Goal: Task Accomplishment & Management: Use online tool/utility

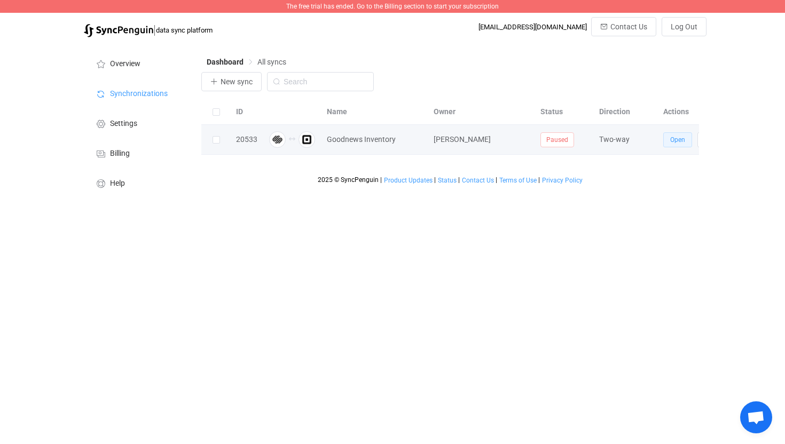
click at [674, 141] on span "Open" at bounding box center [677, 139] width 15 height 7
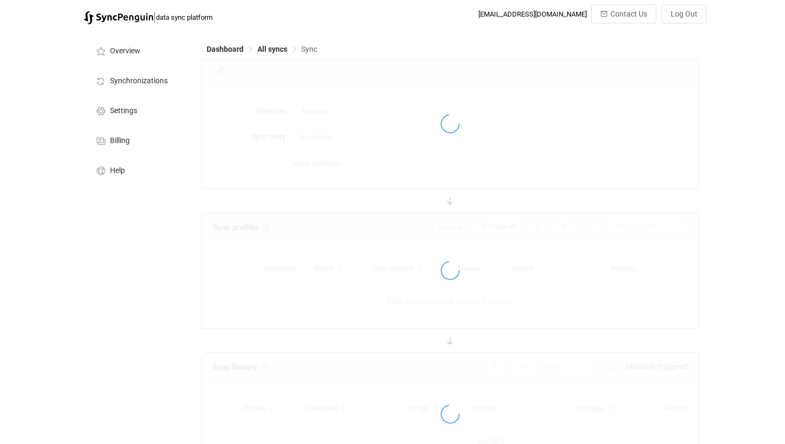
type input "10 minutes"
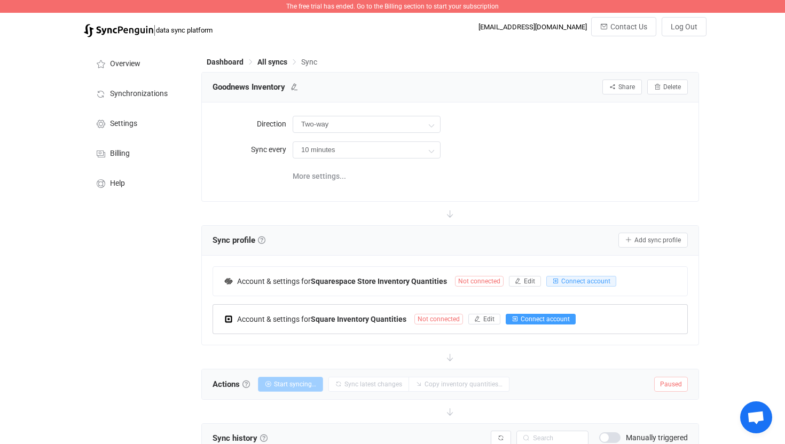
click at [542, 321] on span "Connect account" at bounding box center [544, 318] width 49 height 7
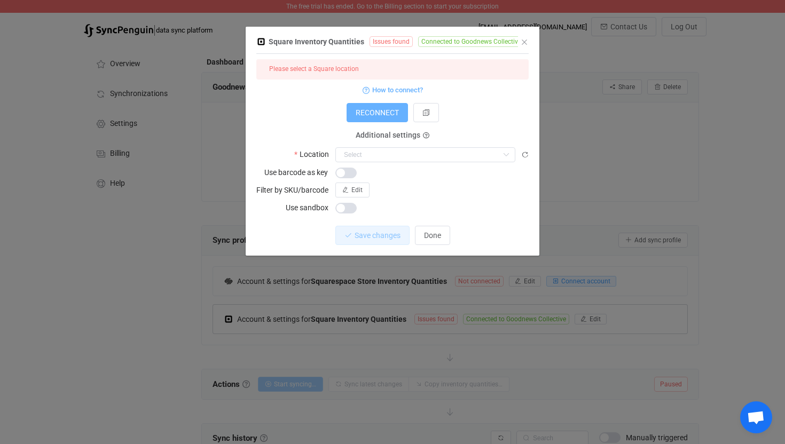
click at [374, 110] on span "RECONNECT" at bounding box center [376, 112] width 43 height 9
click at [358, 151] on input "dialog" at bounding box center [425, 154] width 180 height 15
click at [354, 179] on span "GC" at bounding box center [351, 181] width 10 height 9
type input "GC"
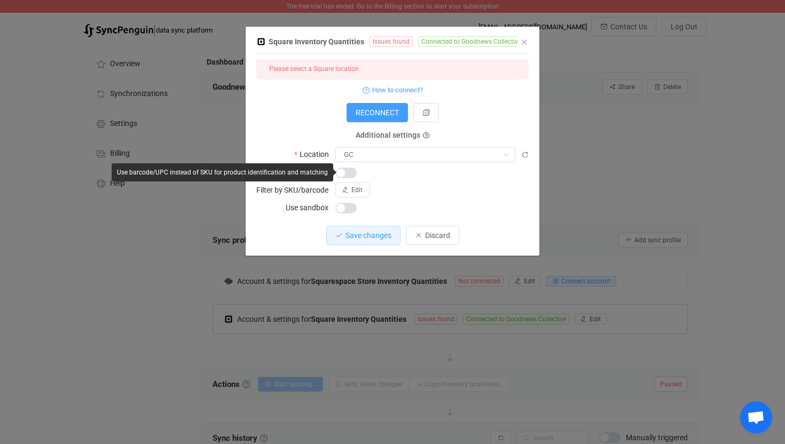
click at [430, 189] on div "Edit" at bounding box center [431, 190] width 193 height 15
click at [349, 173] on span "dialog" at bounding box center [345, 173] width 21 height 11
click at [413, 183] on div "Edit" at bounding box center [431, 190] width 193 height 15
click at [340, 173] on span "dialog" at bounding box center [345, 173] width 21 height 11
click at [420, 183] on div "Edit" at bounding box center [431, 190] width 193 height 15
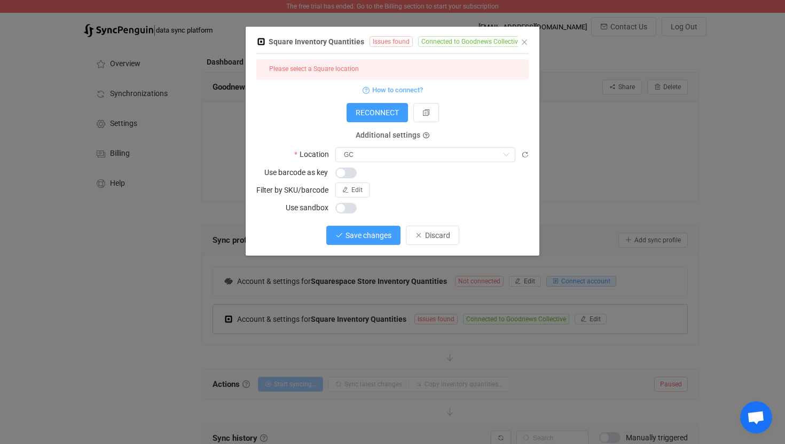
click at [353, 234] on span "Save changes" at bounding box center [368, 235] width 46 height 9
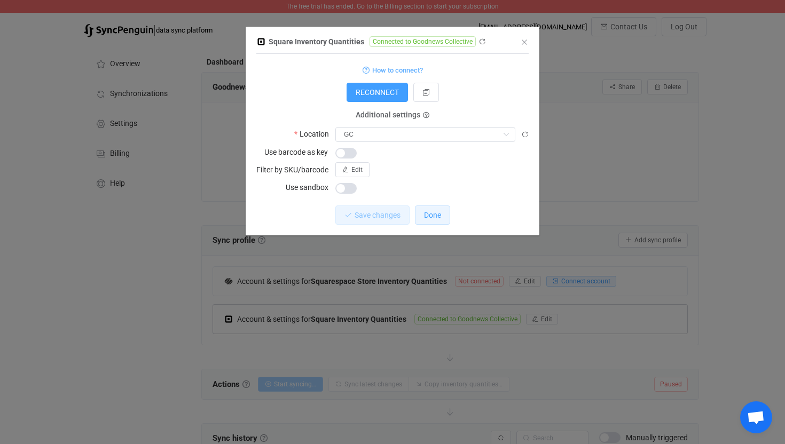
click at [443, 218] on button "Done" at bounding box center [432, 214] width 35 height 19
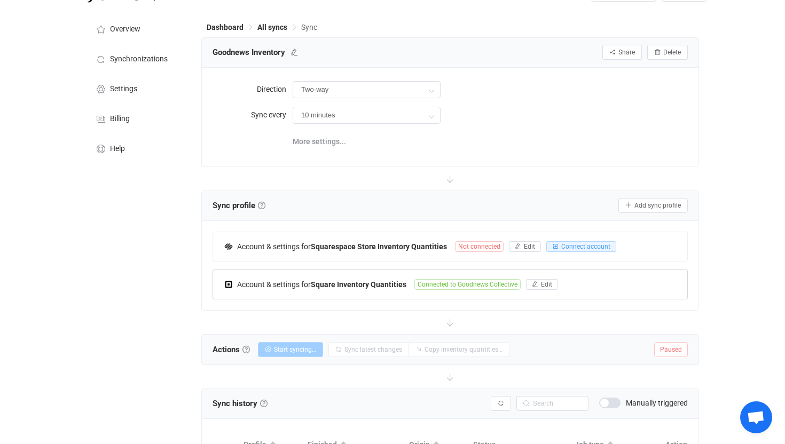
scroll to position [32, 0]
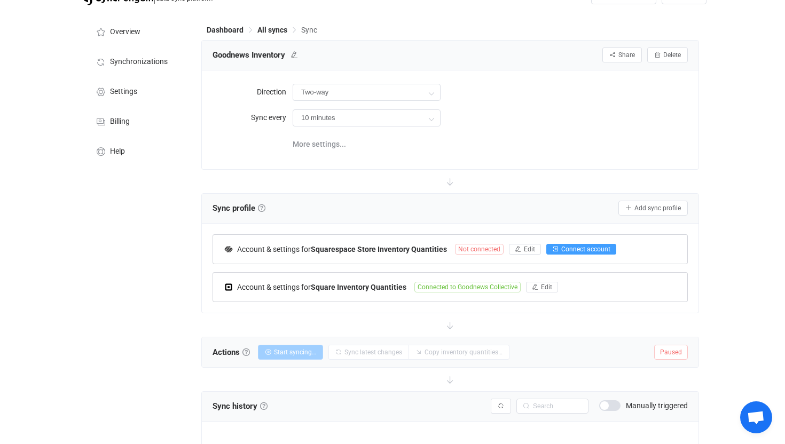
click at [590, 250] on span "Connect account" at bounding box center [585, 249] width 49 height 7
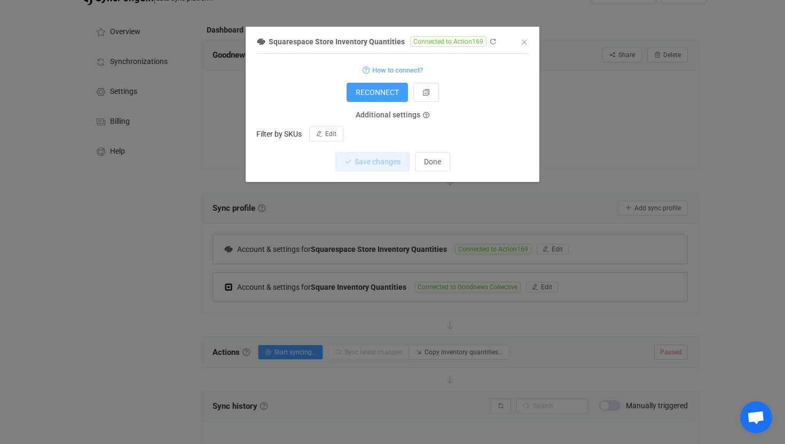
click at [90, 325] on div "Squarespace Store Inventory Quantities Connected to Action169 1 { { "accessToke…" at bounding box center [392, 222] width 785 height 444
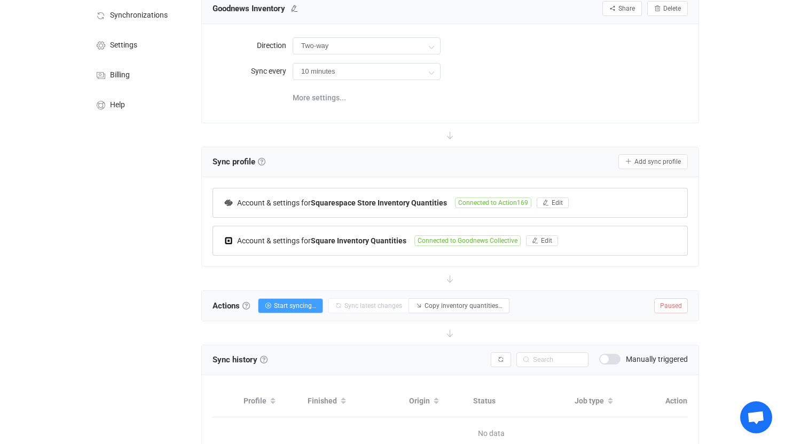
scroll to position [80, 0]
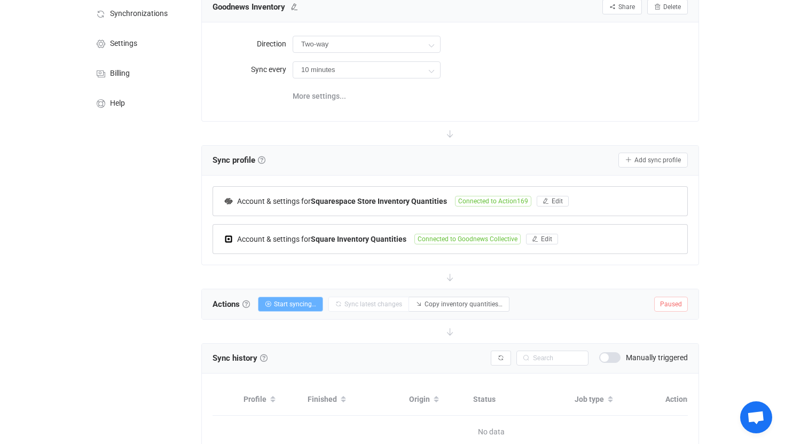
click at [292, 304] on span "Start syncing…" at bounding box center [295, 303] width 42 height 7
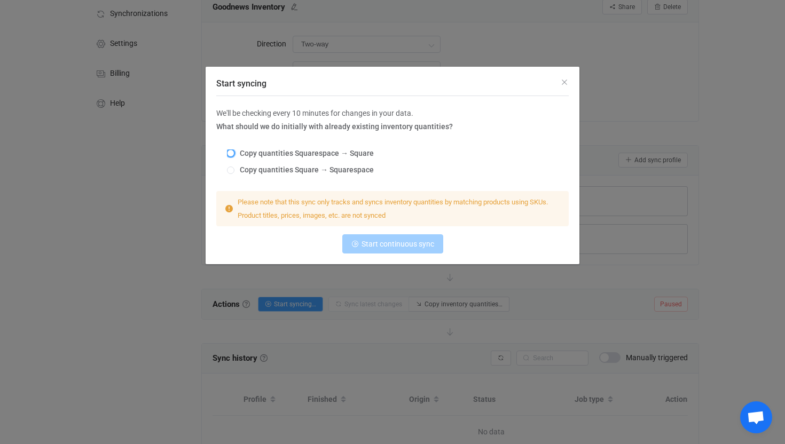
click at [232, 153] on span "Start syncing" at bounding box center [230, 152] width 7 height 7
click at [232, 153] on input "Copy quantities Squarespace → Square" at bounding box center [230, 153] width 7 height 9
radio input "true"
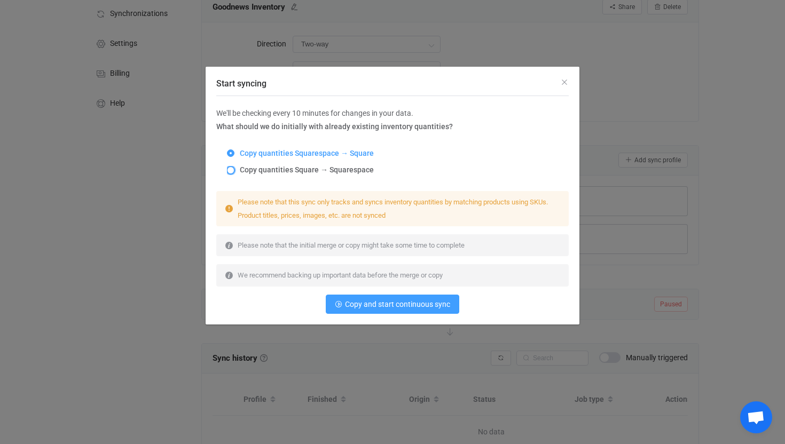
click at [232, 170] on span "Start syncing" at bounding box center [230, 170] width 7 height 7
click at [232, 170] on input "Copy quantities Square → Squarespace" at bounding box center [230, 171] width 7 height 9
radio input "true"
radio input "false"
radio input "true"
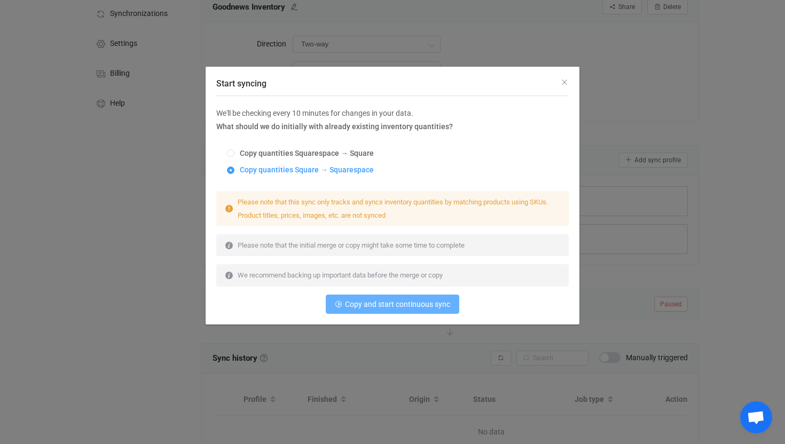
click at [388, 305] on span "Copy and start continuous sync" at bounding box center [397, 304] width 105 height 9
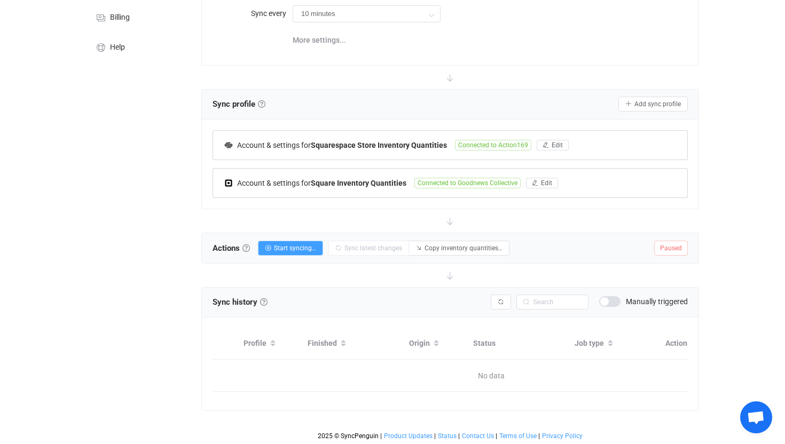
scroll to position [30, 0]
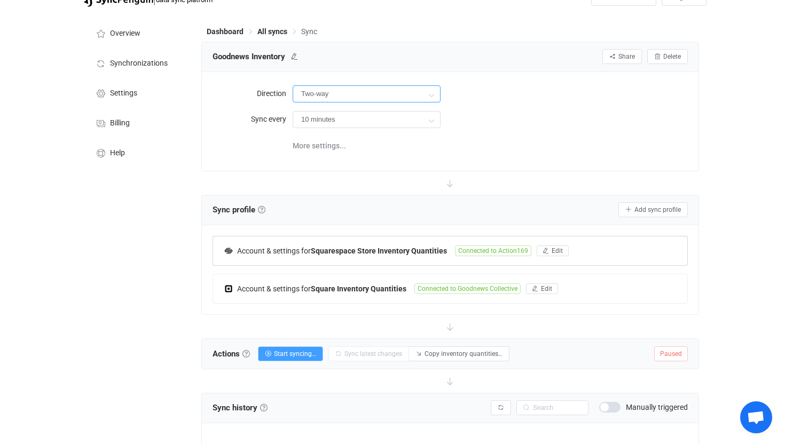
click at [318, 96] on input "Two-way" at bounding box center [366, 93] width 148 height 17
click at [360, 159] on span "Square" at bounding box center [358, 160] width 23 height 9
type input "Square → Squarespace"
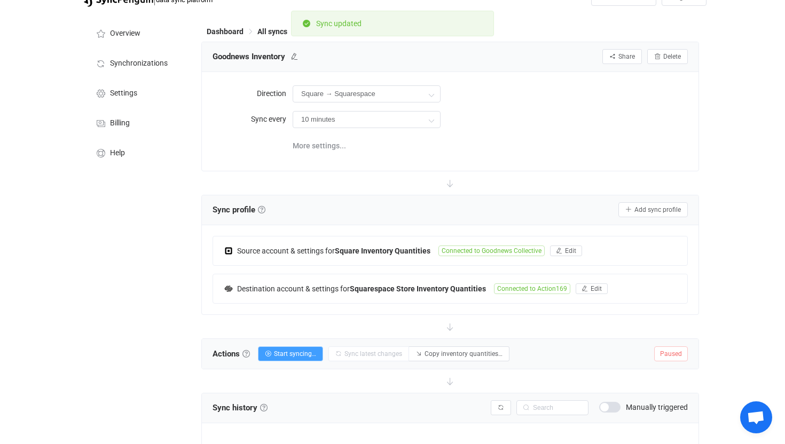
click at [443, 161] on div "Direction Square → Squarespace Sync every 10 minutes 10 minutes 15 minutes 30 m…" at bounding box center [450, 121] width 496 height 98
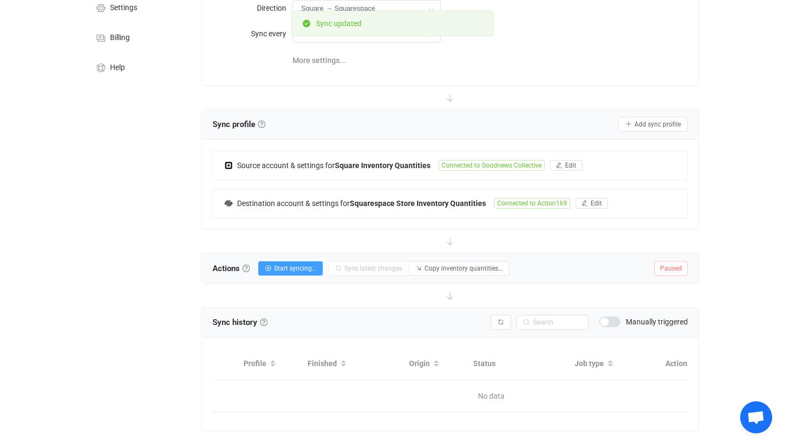
scroll to position [120, 0]
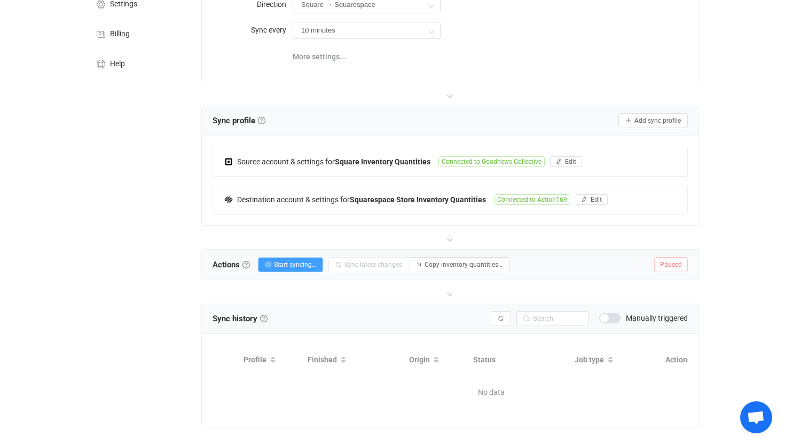
click at [55, 194] on div "The free trial has ended. Go to the Billing section to start your subscription …" at bounding box center [392, 170] width 785 height 581
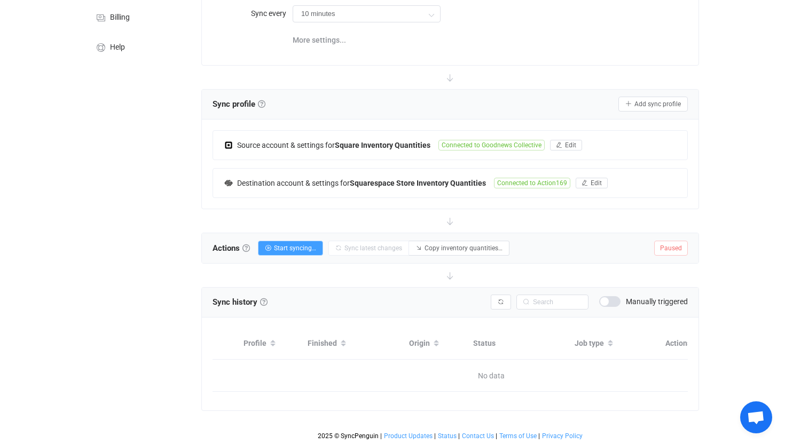
scroll to position [0, 0]
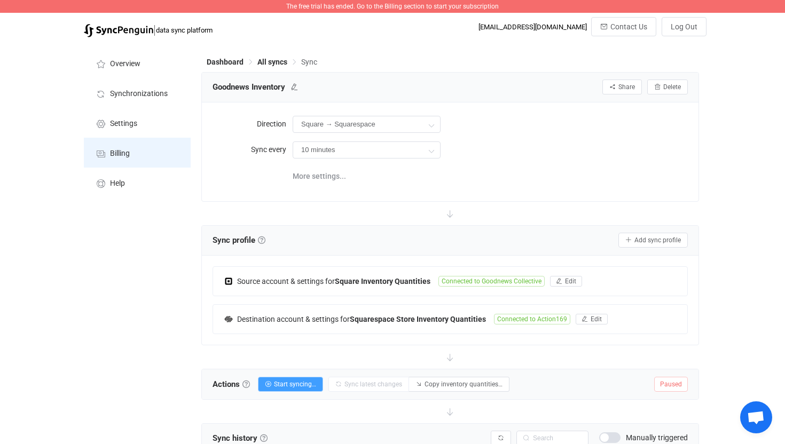
click at [115, 156] on span "Billing" at bounding box center [120, 153] width 20 height 9
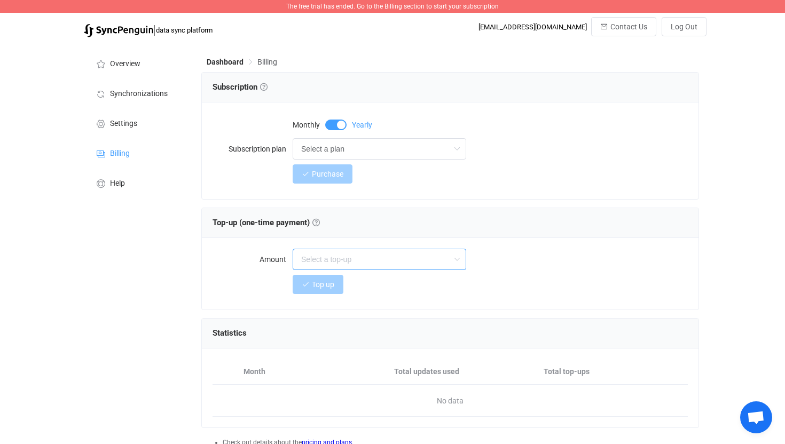
click at [409, 260] on input "text" at bounding box center [378, 259] width 173 height 21
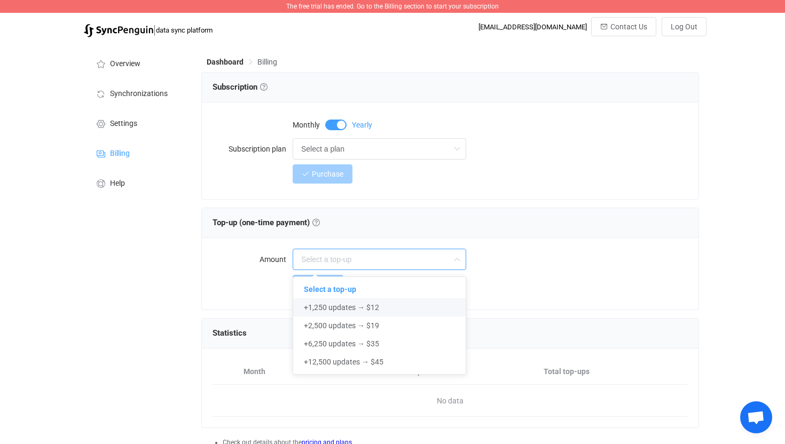
click at [324, 305] on span "+1,250 updates → $12" at bounding box center [341, 307] width 75 height 9
type input "+1,250 updates → $12"
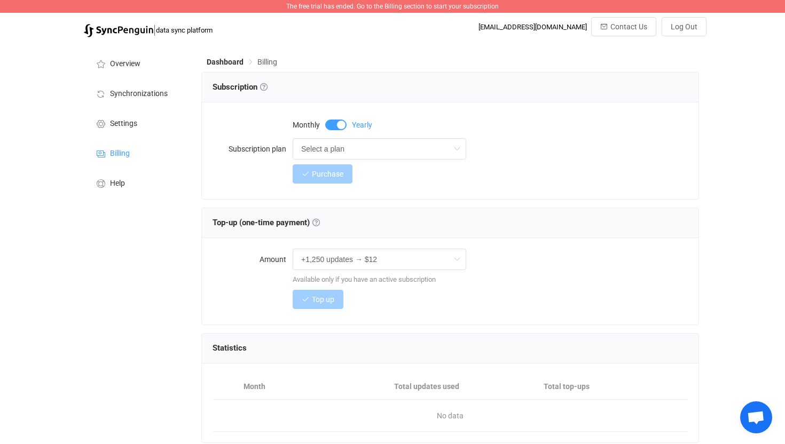
click at [244, 300] on div "Top up" at bounding box center [449, 299] width 475 height 21
click at [345, 147] on input "Select a plan" at bounding box center [378, 148] width 173 height 21
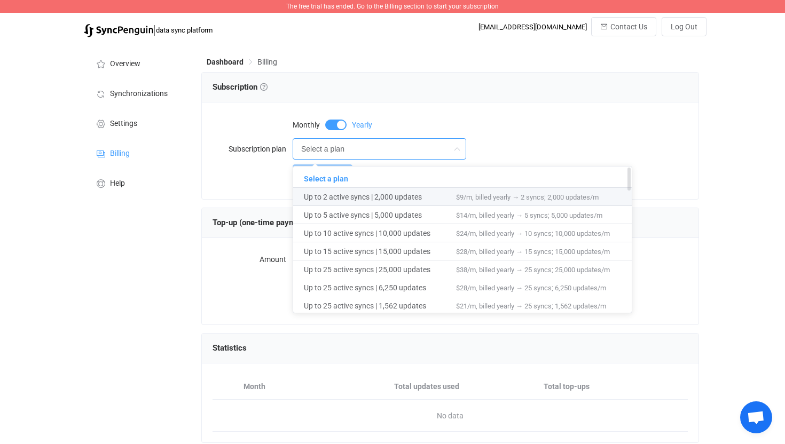
click at [359, 200] on span "Up to 2 active syncs | 2,000 updates" at bounding box center [380, 197] width 152 height 18
type input "Up to 2 active syncs | 2,000 updates"
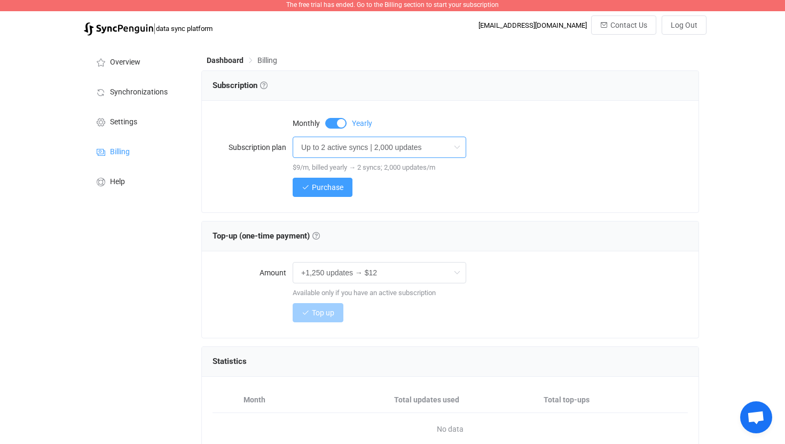
scroll to position [3, 0]
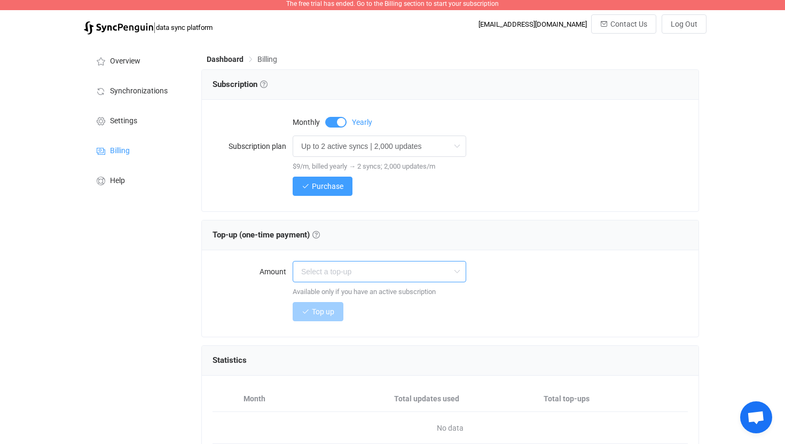
click at [368, 277] on input "text" at bounding box center [378, 271] width 173 height 21
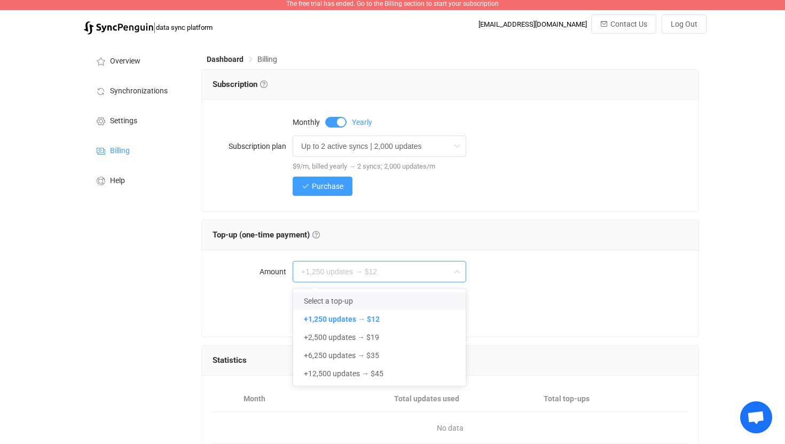
click at [323, 297] on span "Select a top-up" at bounding box center [328, 301] width 49 height 9
type input "Select a top-up"
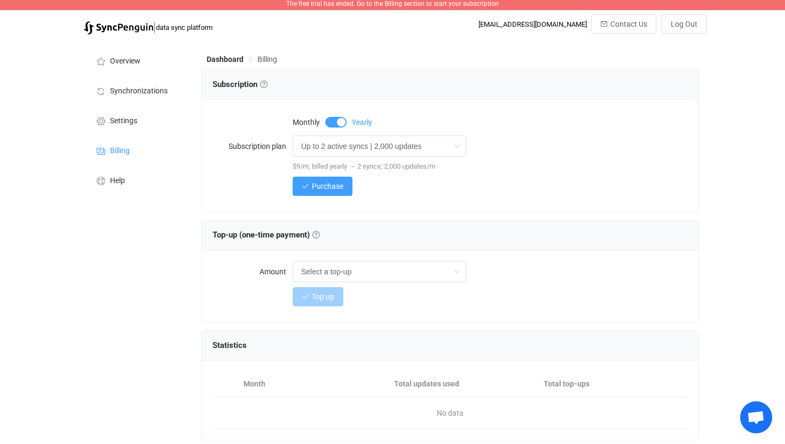
click at [526, 191] on div "Purchase" at bounding box center [489, 186] width 395 height 21
click at [323, 190] on button "Purchase" at bounding box center [322, 186] width 60 height 19
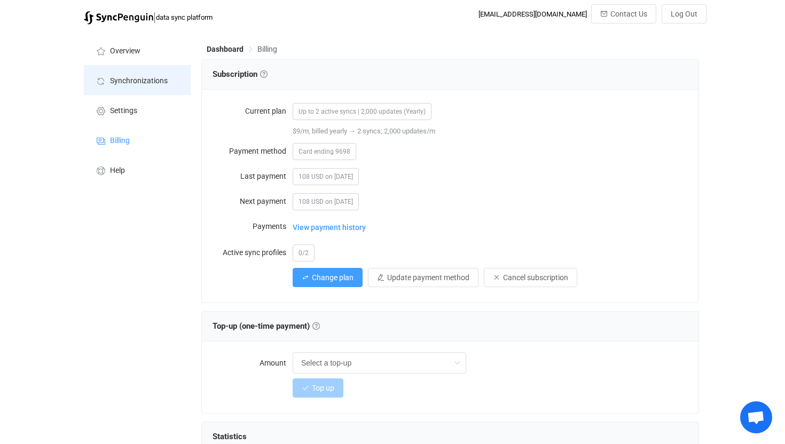
click at [141, 78] on span "Synchronizations" at bounding box center [139, 81] width 58 height 9
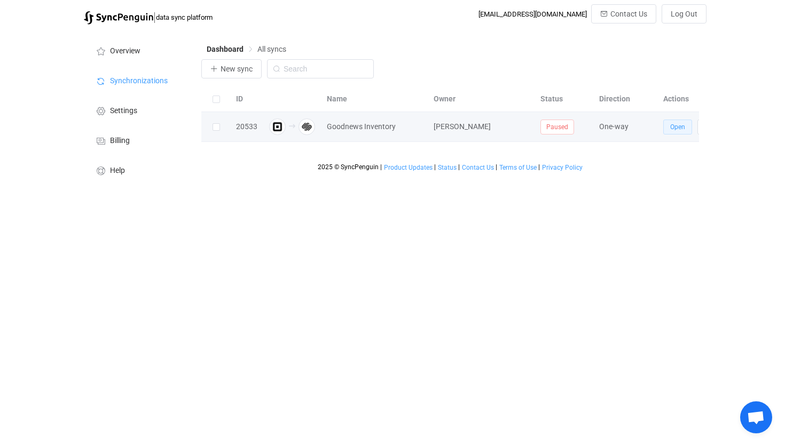
click at [679, 129] on span "Open" at bounding box center [677, 126] width 15 height 7
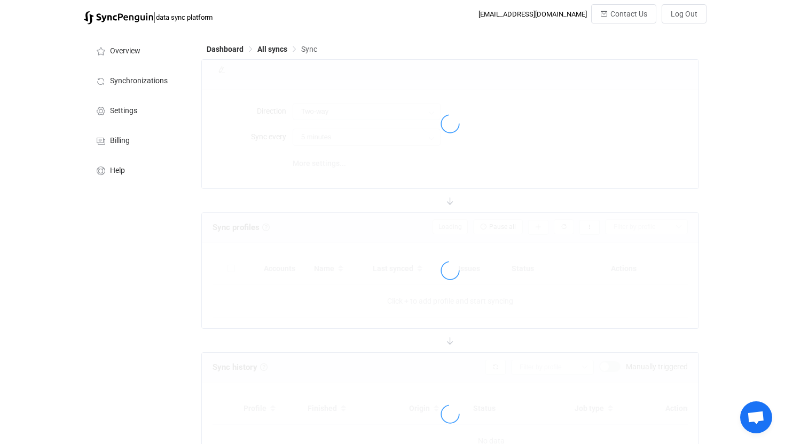
type input "Square → Squarespace"
type input "10 minutes"
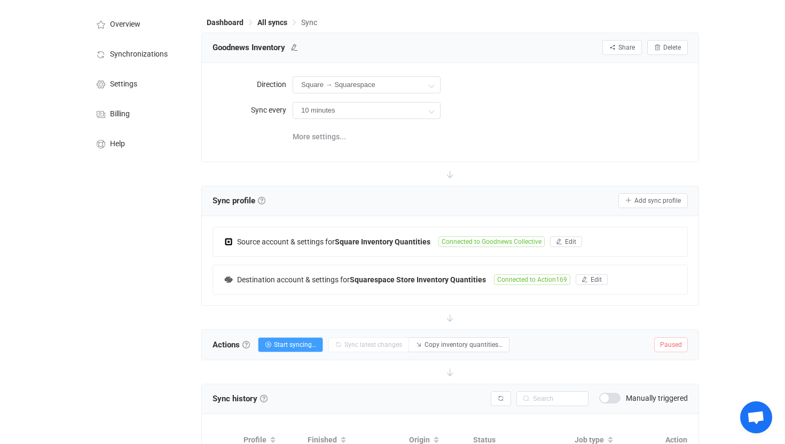
scroll to position [28, 0]
click at [424, 84] on icon at bounding box center [430, 84] width 13 height 21
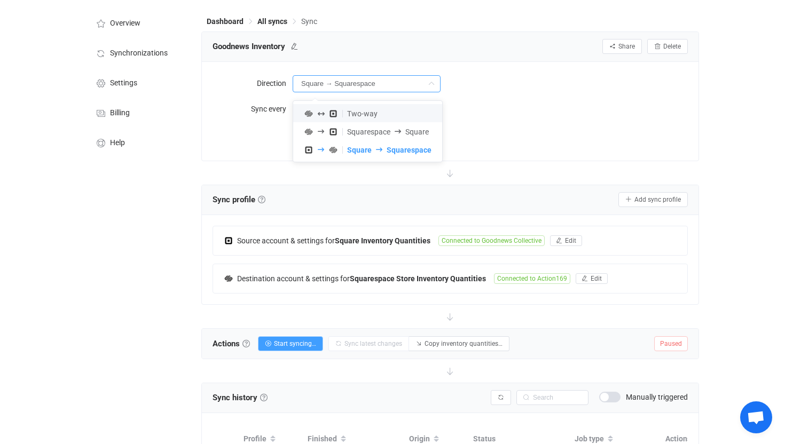
click at [352, 112] on span "Two-way" at bounding box center [362, 113] width 30 height 9
type input "Two-way"
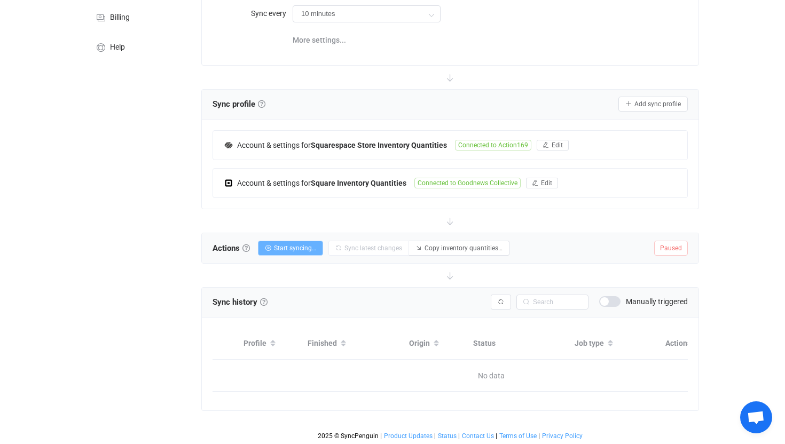
scroll to position [0, 0]
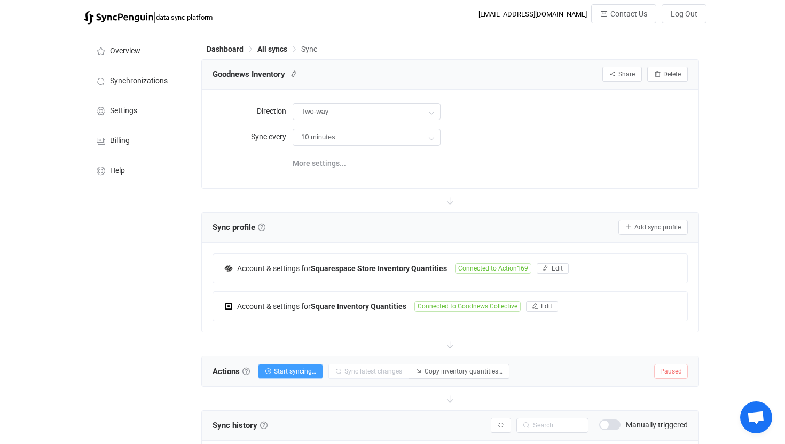
click at [310, 42] on div "Dashboard All syncs Sync Goodnews Inventory Share Sync sharing Delete Direction…" at bounding box center [451, 299] width 510 height 539
click at [310, 45] on span "Sync" at bounding box center [309, 49] width 16 height 9
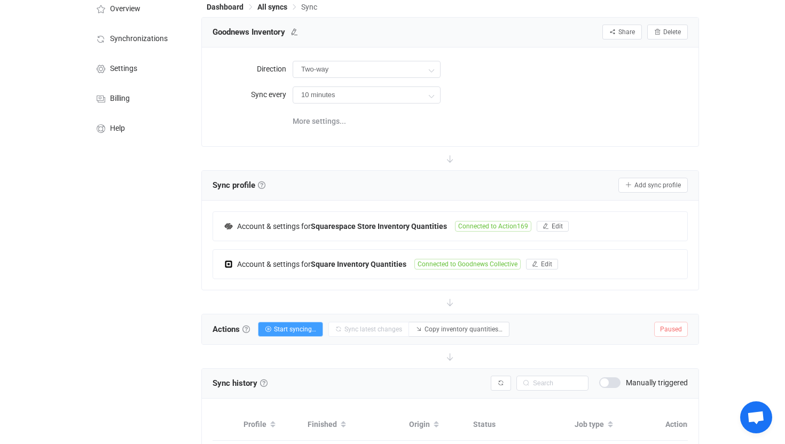
scroll to position [41, 0]
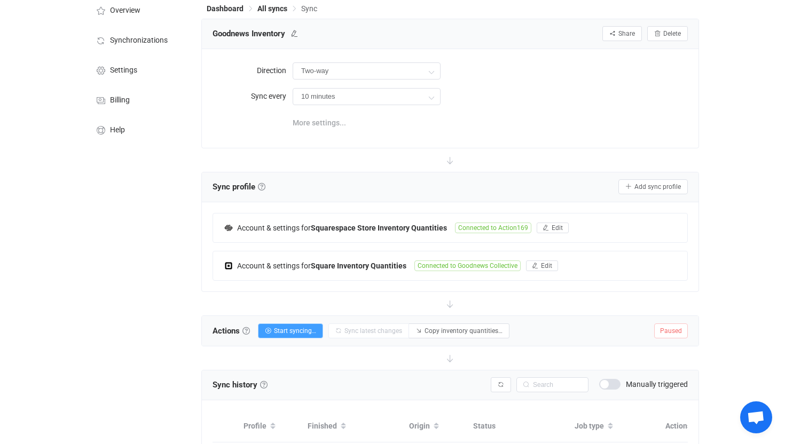
click at [333, 121] on span "More settings..." at bounding box center [318, 122] width 53 height 21
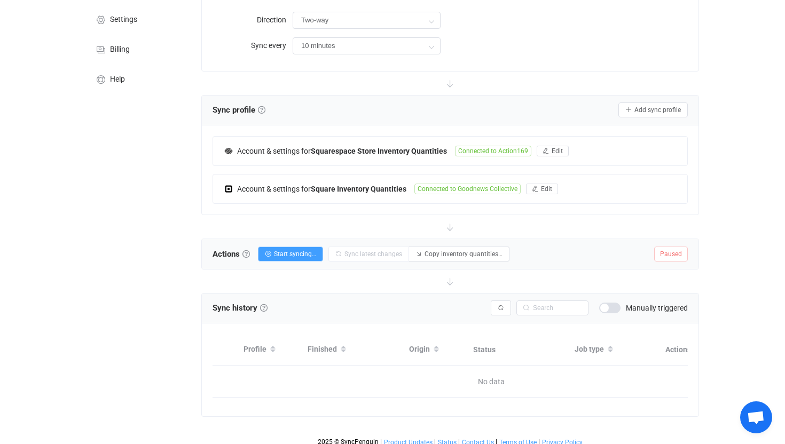
scroll to position [98, 0]
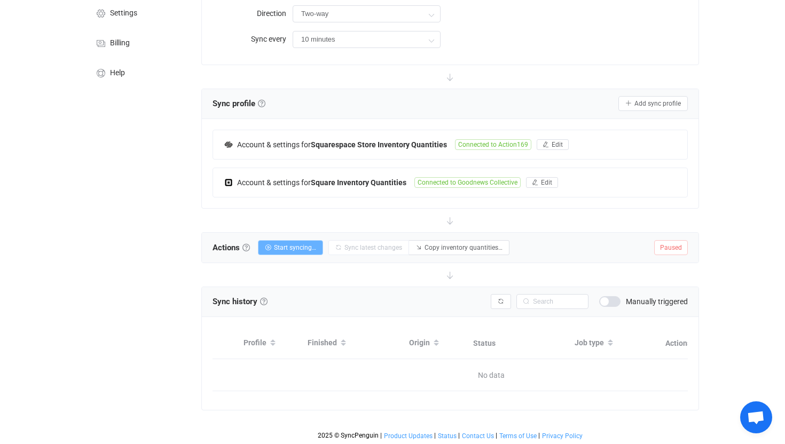
click at [294, 249] on span "Start syncing…" at bounding box center [295, 247] width 42 height 7
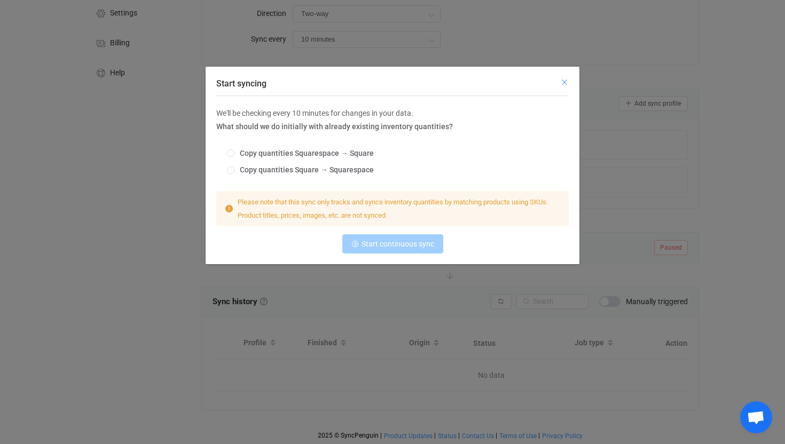
click at [566, 83] on icon "Close" at bounding box center [564, 82] width 9 height 9
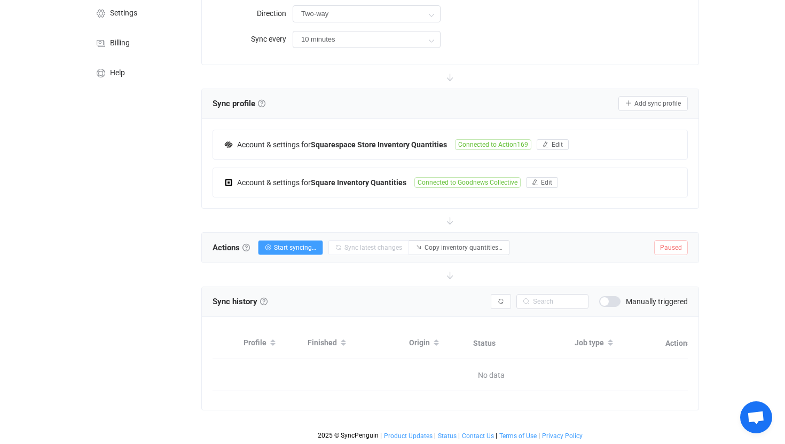
scroll to position [0, 0]
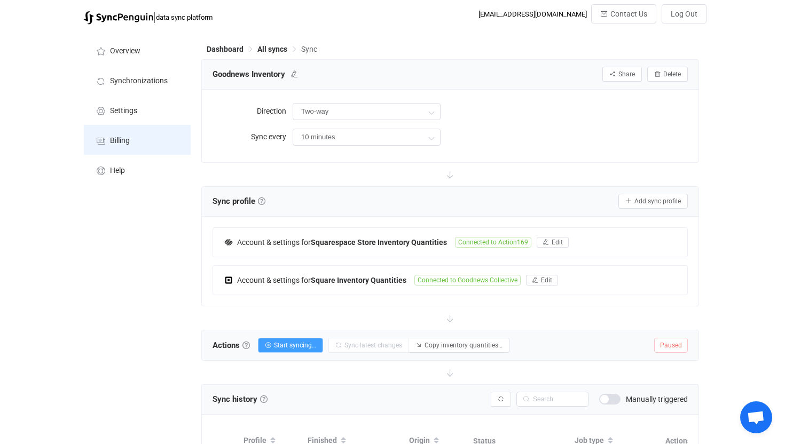
click at [113, 139] on span "Billing" at bounding box center [120, 141] width 20 height 9
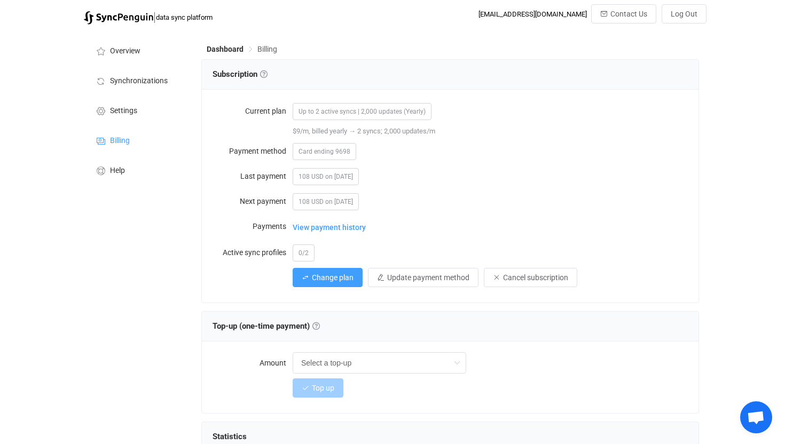
click at [270, 50] on span "Billing" at bounding box center [267, 49] width 20 height 9
click at [266, 45] on span "Billing" at bounding box center [267, 49] width 20 height 9
click at [334, 279] on span "Change plan" at bounding box center [333, 277] width 42 height 9
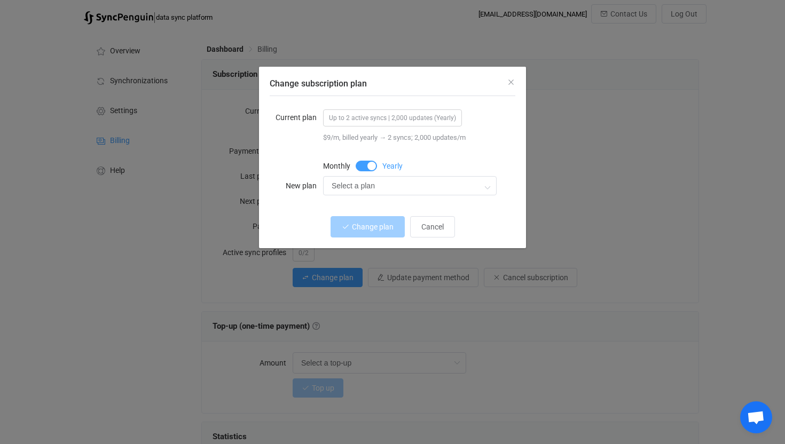
click at [360, 167] on span "Change subscription plan" at bounding box center [365, 166] width 21 height 11
click at [351, 185] on input "Select a plan" at bounding box center [409, 185] width 173 height 19
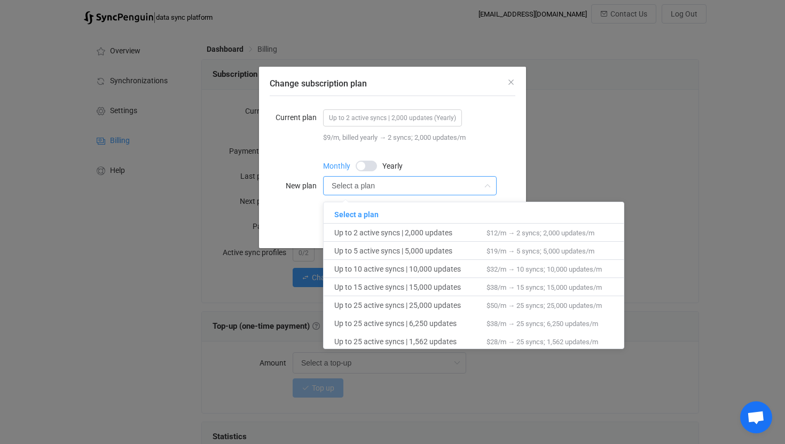
click at [281, 183] on label "New plan" at bounding box center [296, 185] width 53 height 21
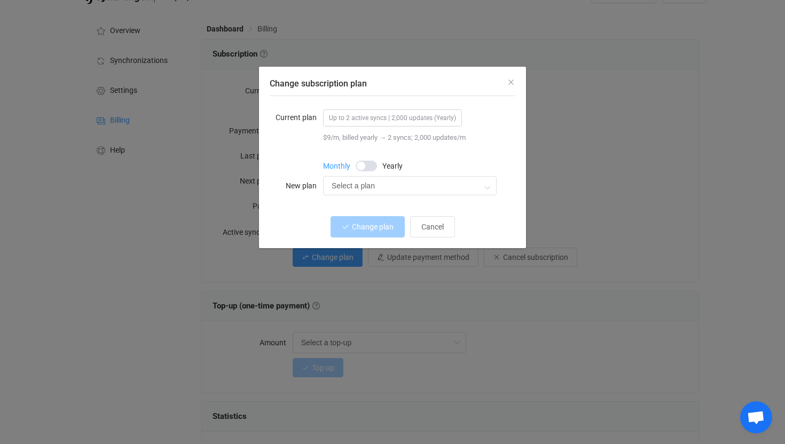
scroll to position [21, 0]
click at [438, 230] on span "Cancel" at bounding box center [432, 227] width 22 height 9
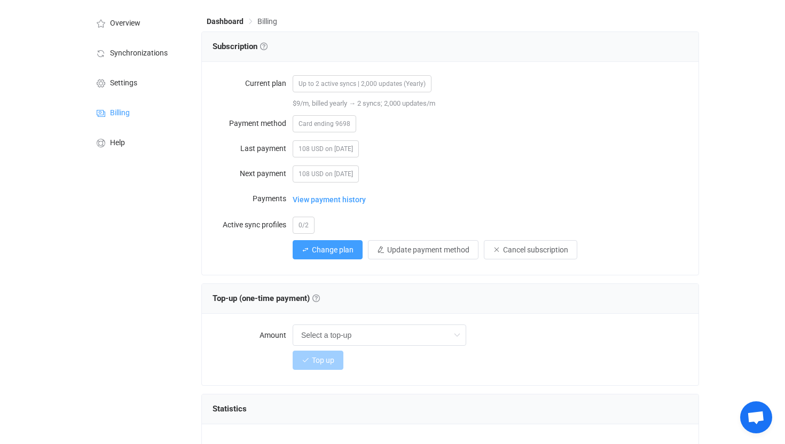
scroll to position [32, 0]
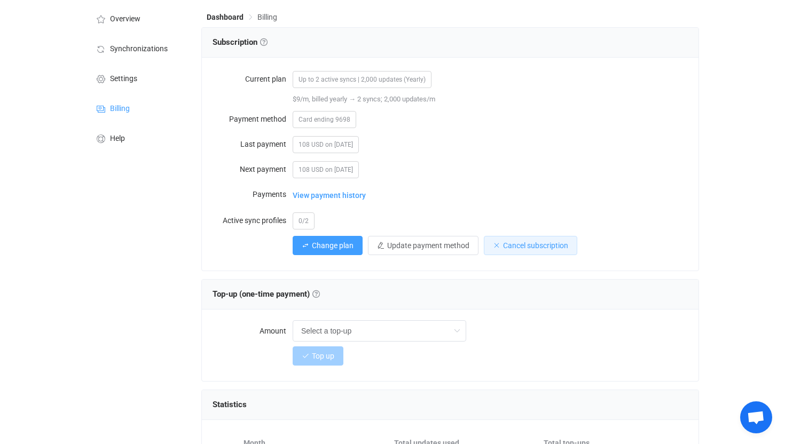
click at [539, 246] on span "Cancel subscription" at bounding box center [535, 245] width 65 height 9
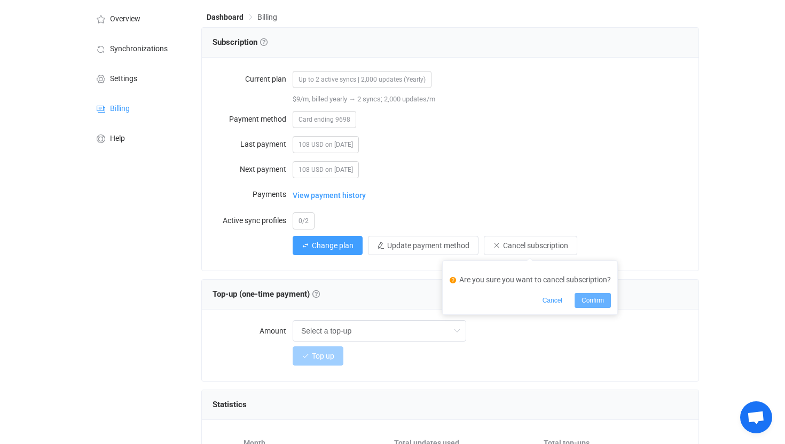
click at [592, 298] on span "Confirm" at bounding box center [592, 300] width 22 height 7
click at [492, 133] on div "108 USD on [DATE]" at bounding box center [489, 143] width 395 height 21
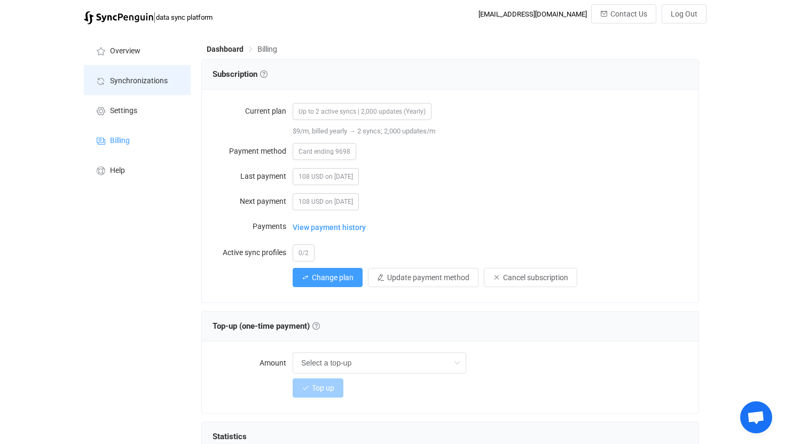
click at [115, 80] on span "Synchronizations" at bounding box center [139, 81] width 58 height 9
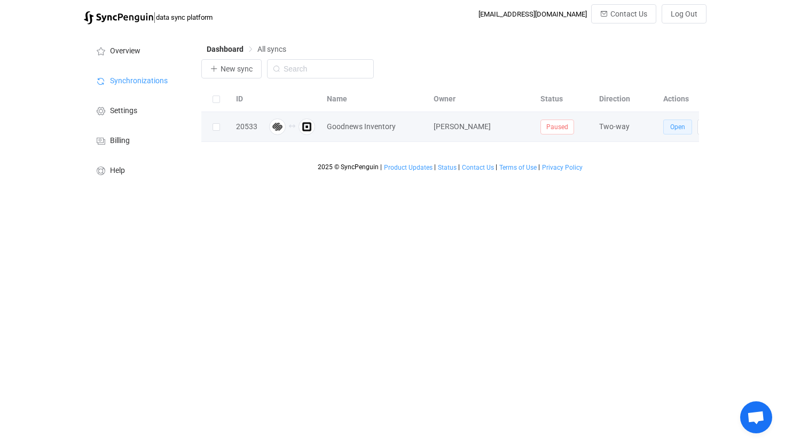
click at [666, 126] on button "Open" at bounding box center [677, 127] width 29 height 15
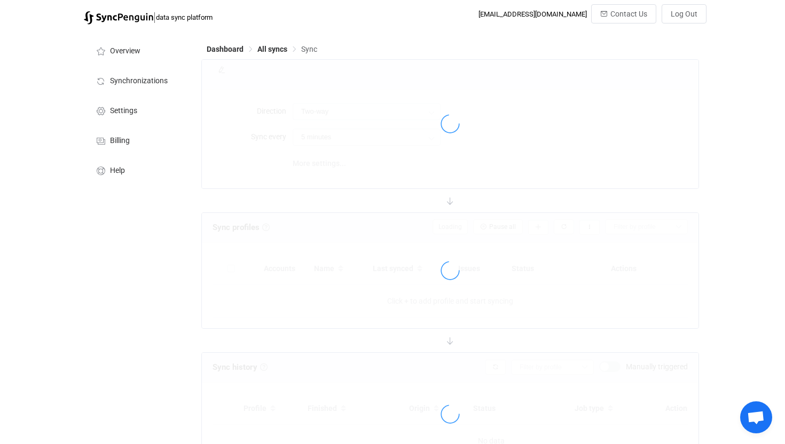
type input "10 minutes"
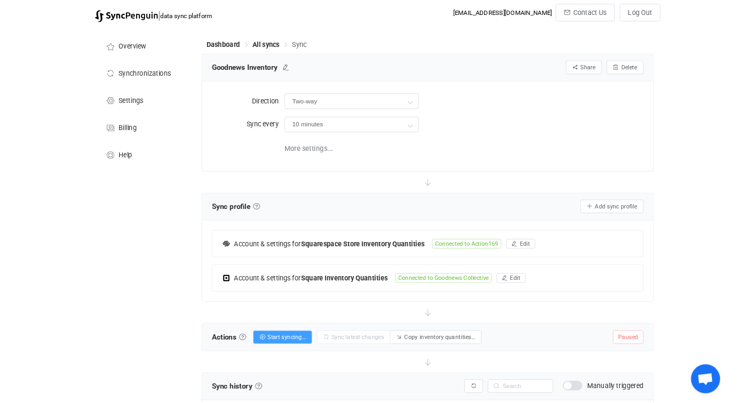
scroll to position [123, 0]
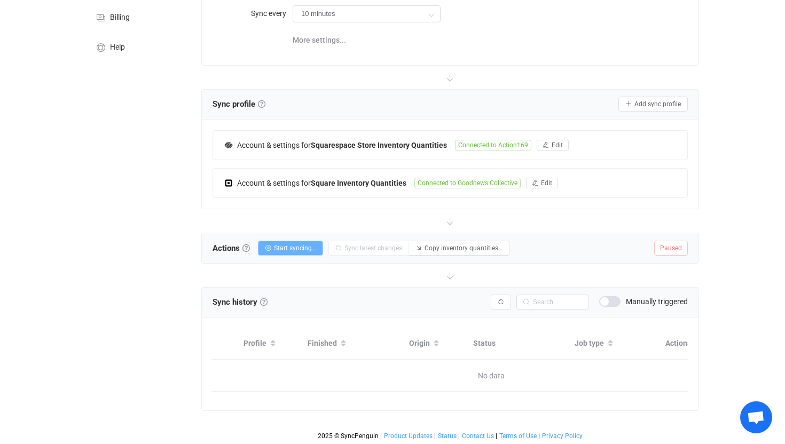
click at [291, 246] on span "Start syncing…" at bounding box center [295, 247] width 42 height 7
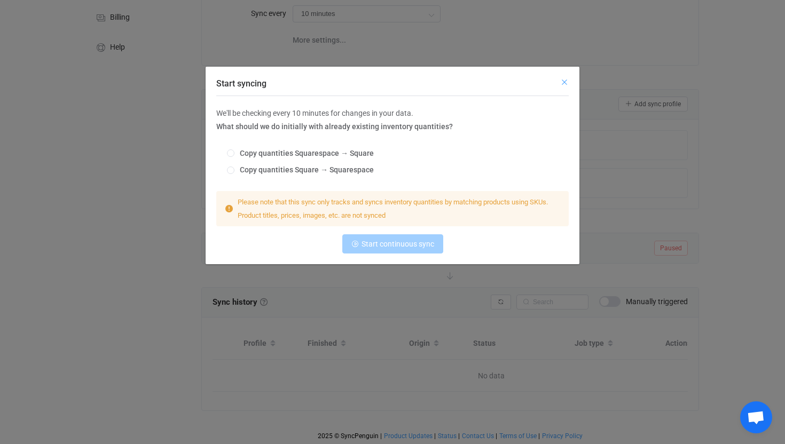
click at [564, 81] on icon "Close" at bounding box center [564, 82] width 9 height 9
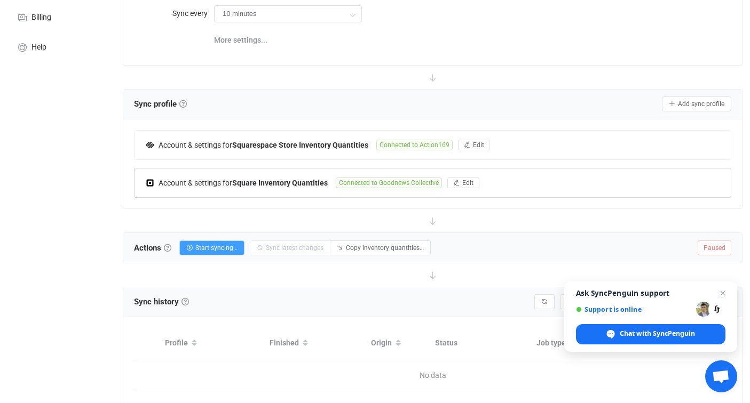
scroll to position [0, 0]
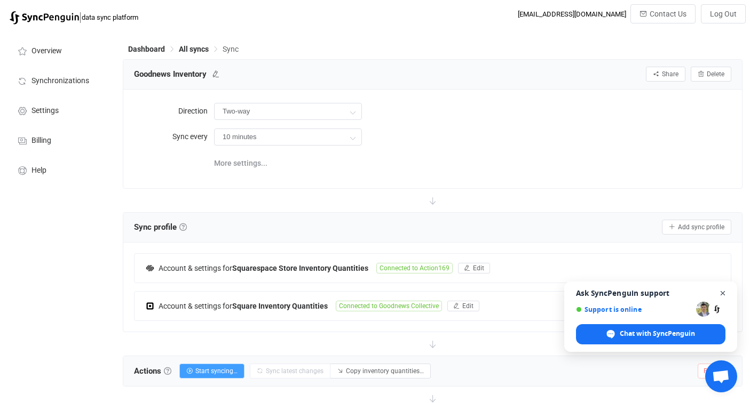
click at [723, 294] on span "Open chat" at bounding box center [722, 293] width 13 height 13
